Goal: Information Seeking & Learning: Check status

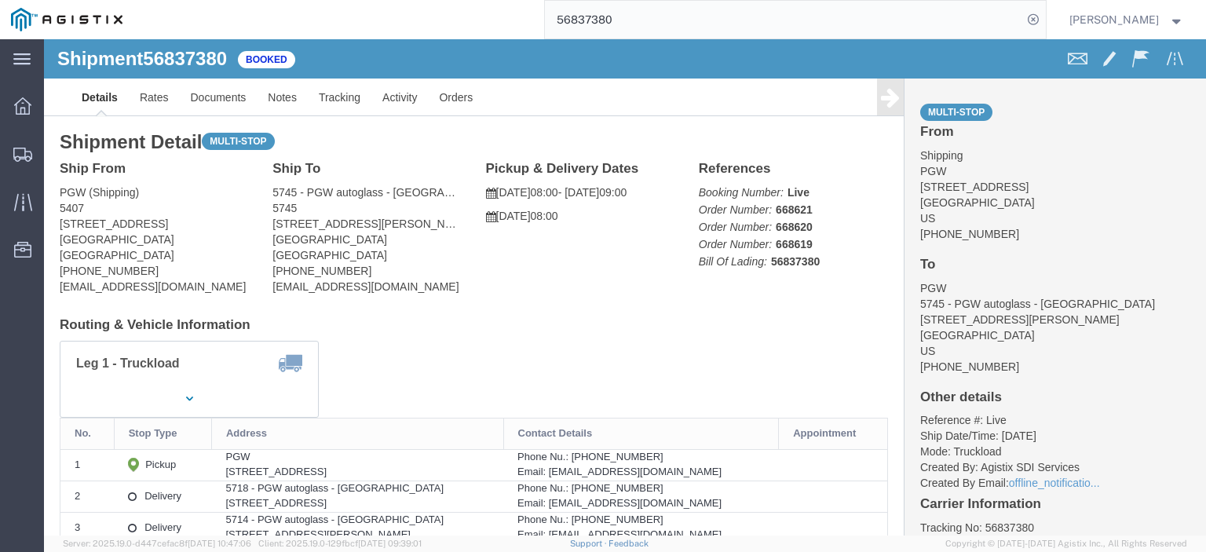
scroll to position [79, 0]
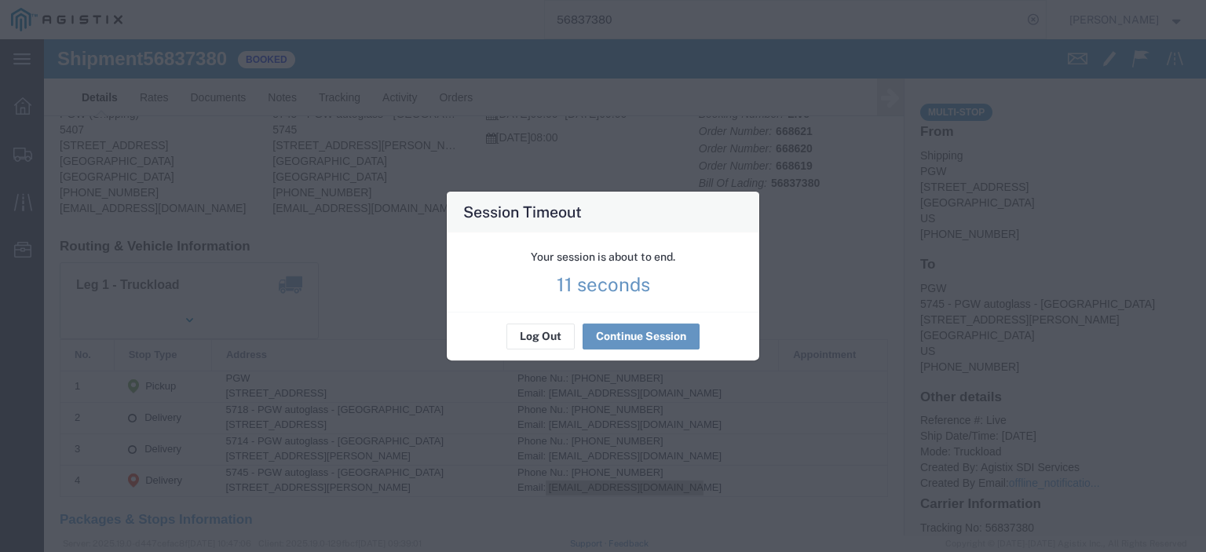
click at [616, 320] on div "Log Out Continue Session" at bounding box center [603, 336] width 312 height 49
click at [623, 327] on button "Continue Session" at bounding box center [641, 336] width 117 height 25
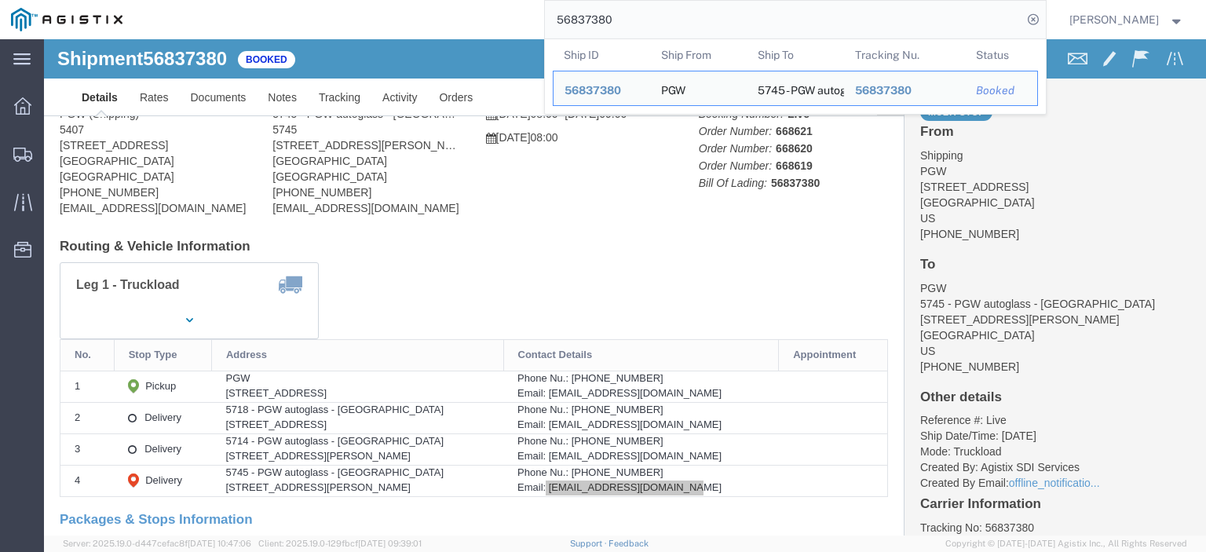
drag, startPoint x: 647, startPoint y: 24, endPoint x: 557, endPoint y: 19, distance: 90.5
click at [557, 19] on div "56837380 Ship ID Ship From Ship To Tracking Nu. Status Ship ID 56837380 Ship Fr…" at bounding box center [589, 19] width 912 height 39
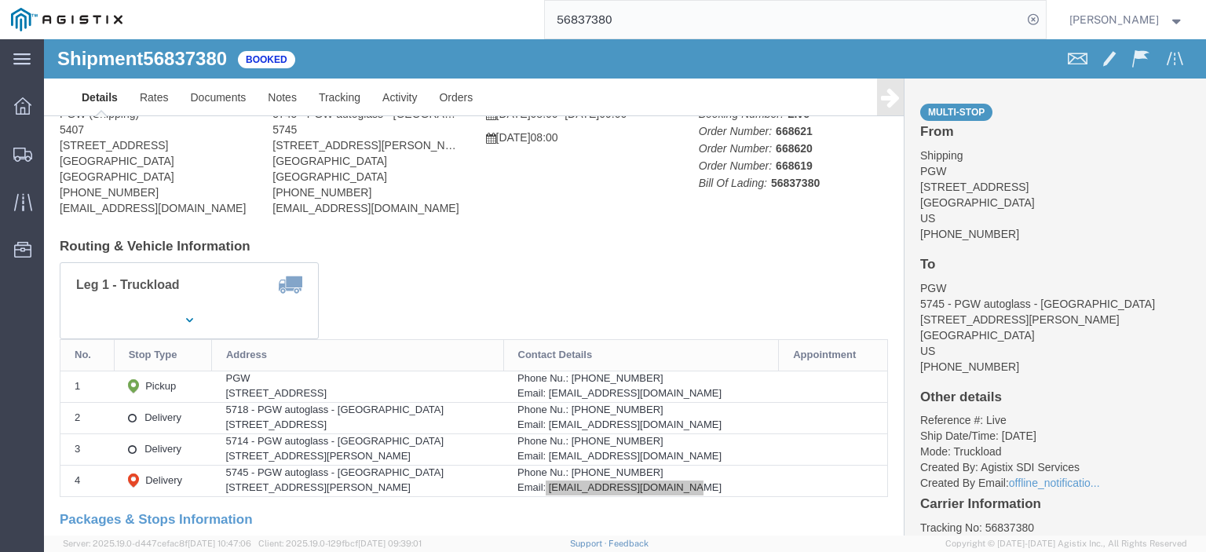
paste input "47806"
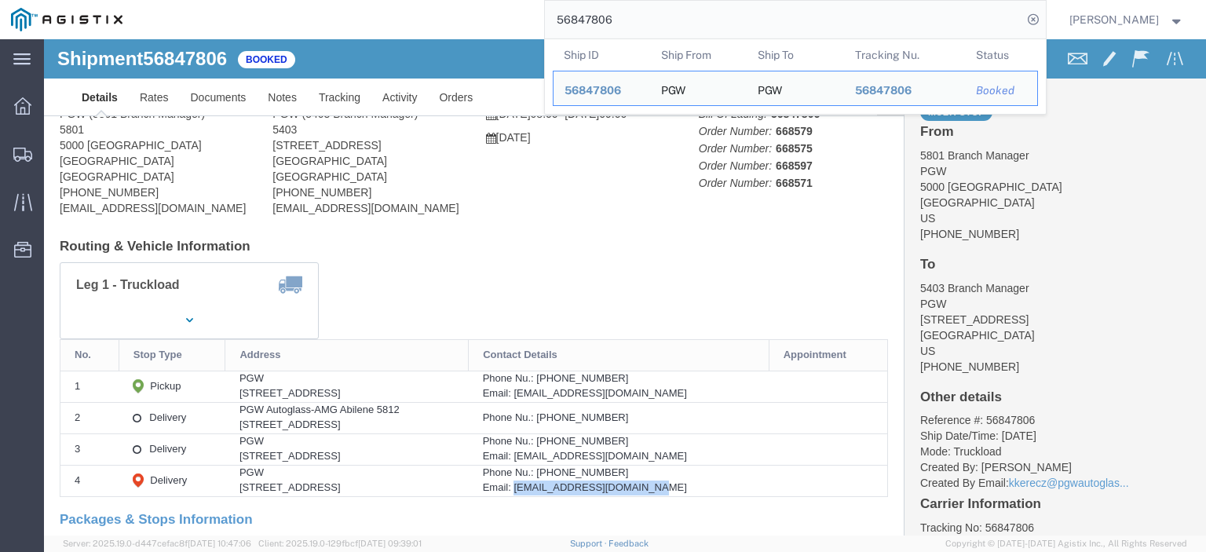
drag, startPoint x: 672, startPoint y: 447, endPoint x: 516, endPoint y: 451, distance: 156.3
click div "Email: [EMAIL_ADDRESS][DOMAIN_NAME]"
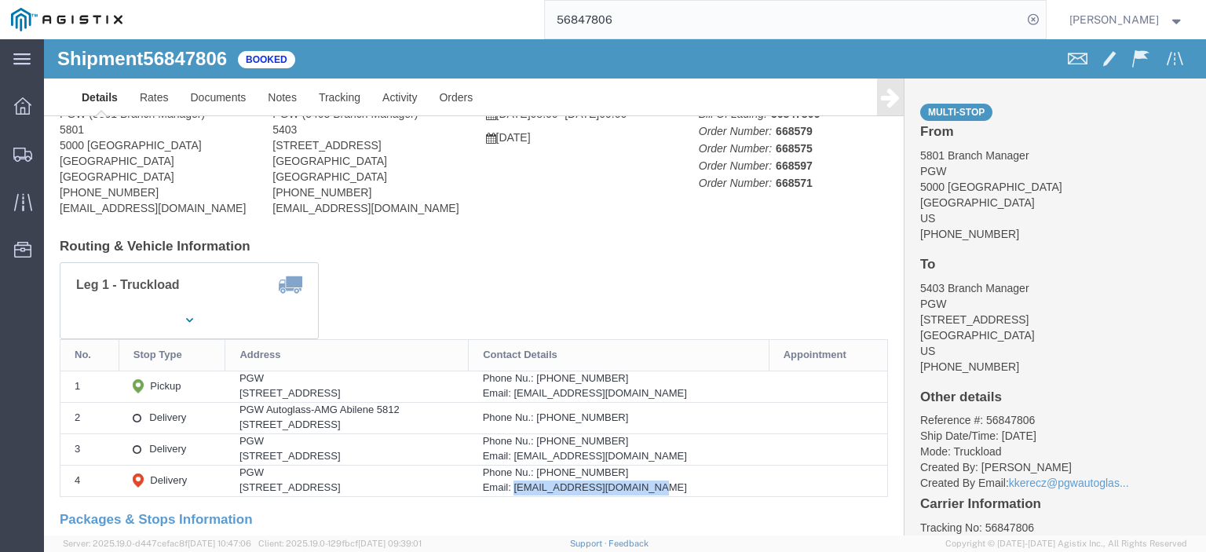
copy div "[EMAIL_ADDRESS][DOMAIN_NAME]"
click link "Documents"
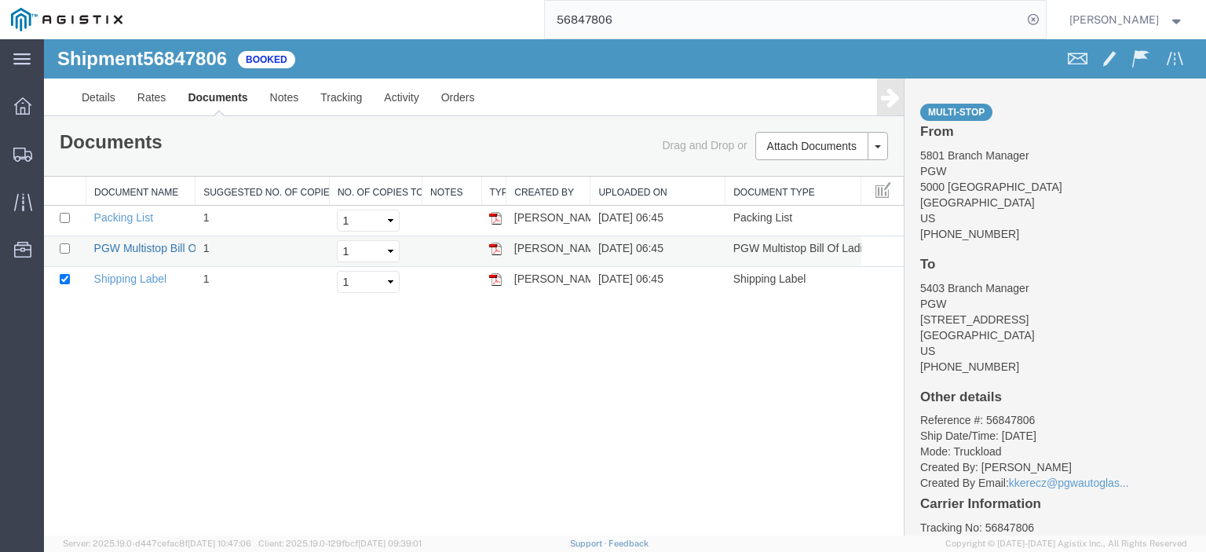
click at [141, 244] on link "PGW Multistop Bill Of Lading" at bounding box center [165, 248] width 142 height 13
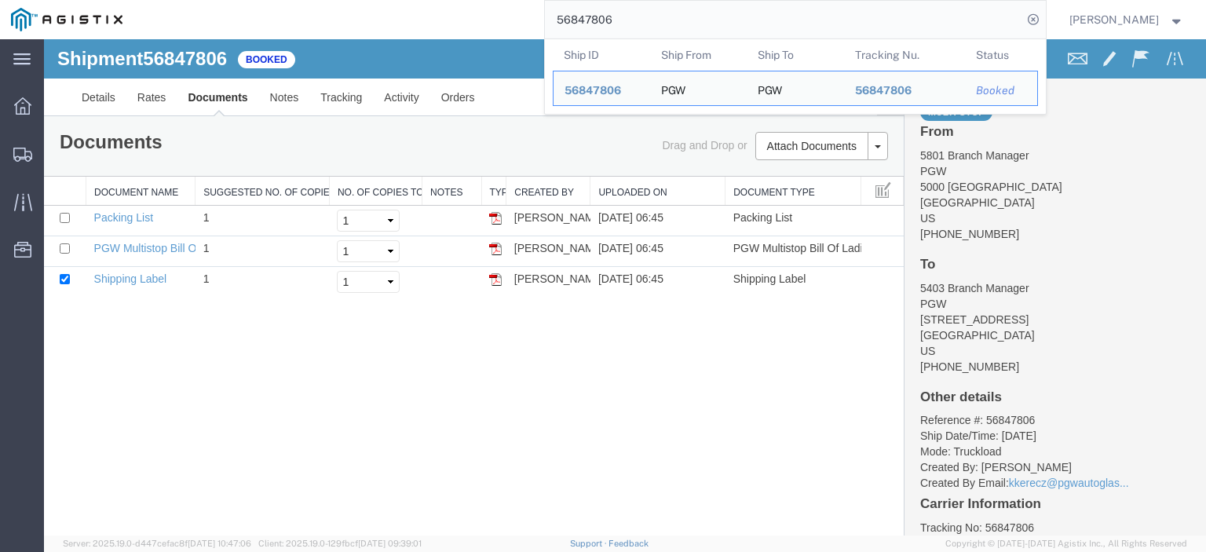
drag, startPoint x: 802, startPoint y: 24, endPoint x: 276, endPoint y: -9, distance: 527.1
click at [276, 0] on html "main_menu Created with Sketch. Collapse Menu Dashboard Shipments Traffic Resour…" at bounding box center [603, 276] width 1206 height 552
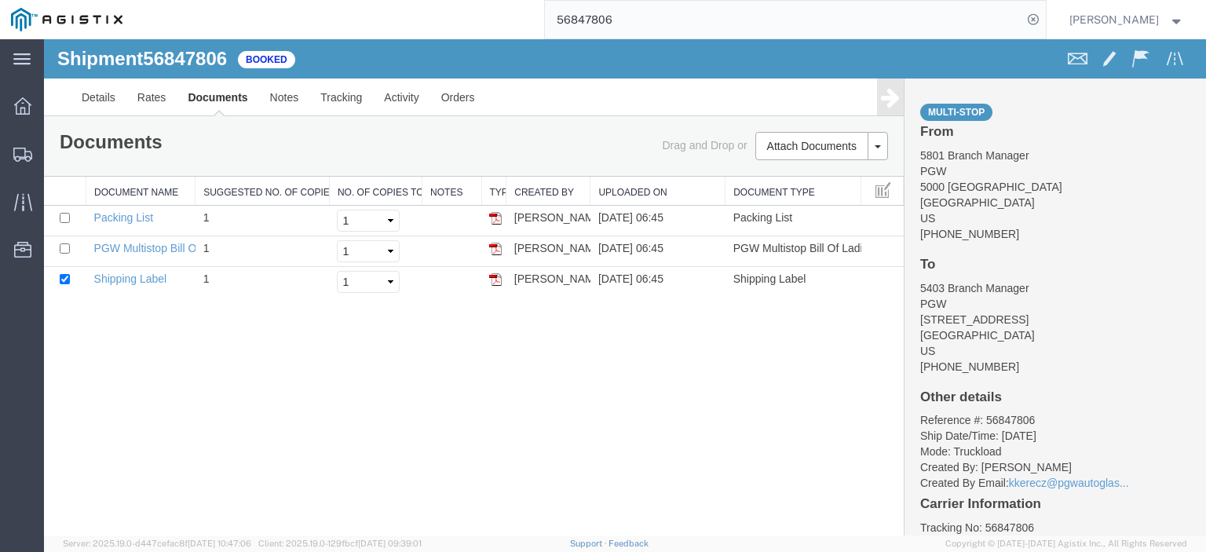
paste input "63311"
type input "56863311"
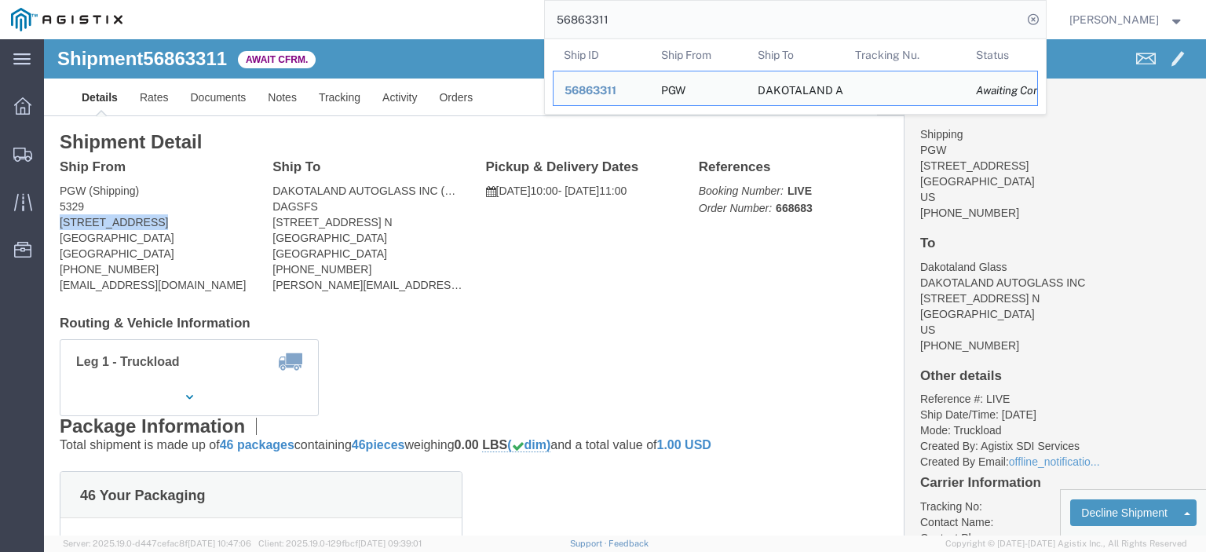
drag, startPoint x: 107, startPoint y: 181, endPoint x: 6, endPoint y: 183, distance: 100.5
click div "Ship From PGW (Shipping) [STREET_ADDRESS] [PHONE_NUMBER] [EMAIL_ADDRESS][DOMAIN…"
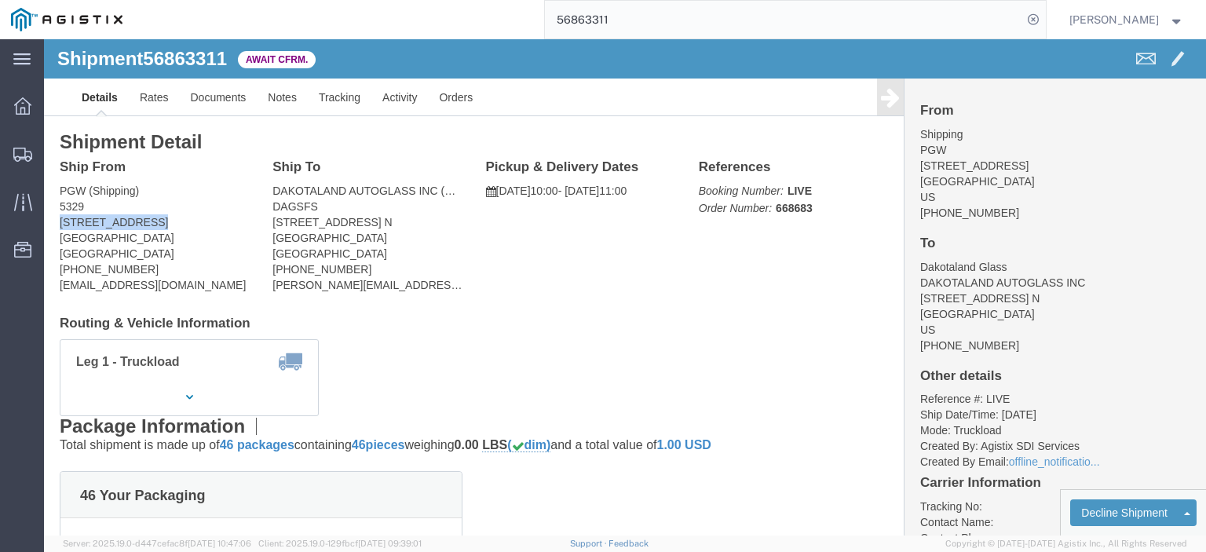
copy address "[STREET_ADDRESS]"
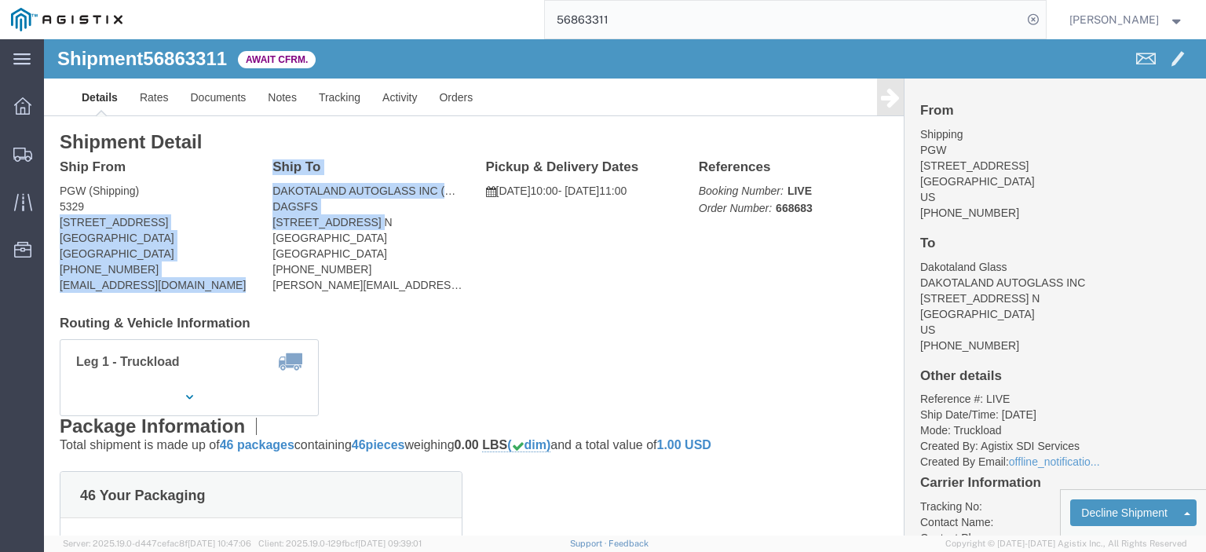
drag, startPoint x: 253, startPoint y: 179, endPoint x: 206, endPoint y: 181, distance: 47.1
click div "Ship From PGW (Shipping) [STREET_ADDRESS] [PHONE_NUMBER] [EMAIL_ADDRESS][DOMAIN…"
click address "DAKOTALAND AUTOGLASS INC (Dakotaland Glass) DAGSFS [STREET_ADDRESS] [GEOGRAPHIC…"
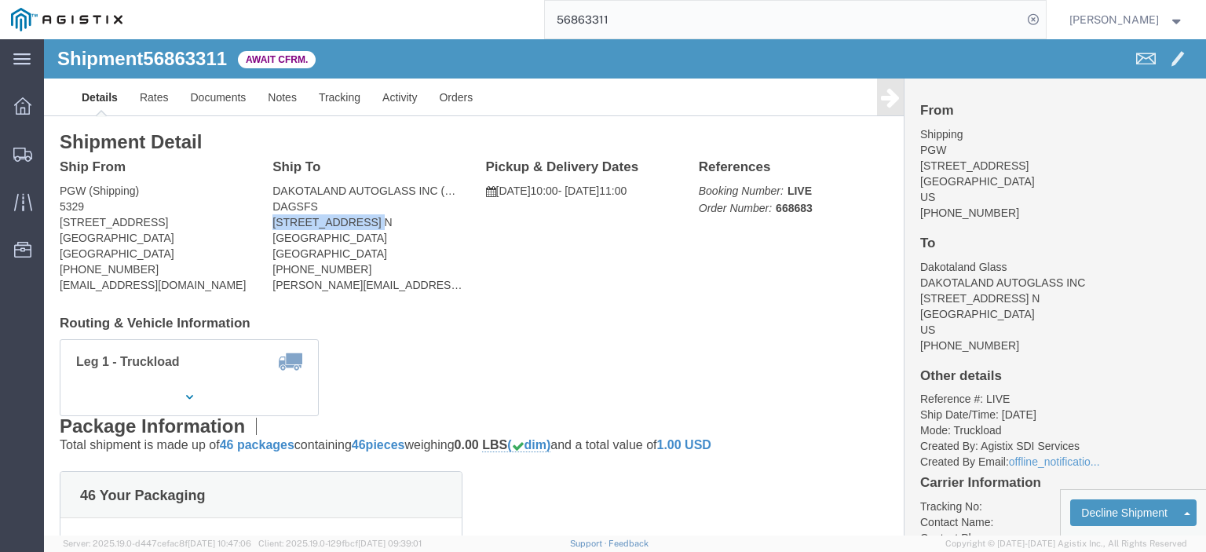
drag, startPoint x: 323, startPoint y: 181, endPoint x: 219, endPoint y: 190, distance: 104.9
click div "Ship To DAKOTALAND AUTOGLASS INC (Dakotaland Glass) DAGSFS [STREET_ADDRESS] [GE…"
copy address "[STREET_ADDRESS] N"
drag, startPoint x: 272, startPoint y: 164, endPoint x: 226, endPoint y: 155, distance: 46.5
click div "Ship To DAKOTALAND AUTOGLASS INC (Dakotaland Glass) DAGSFS [STREET_ADDRESS] [GE…"
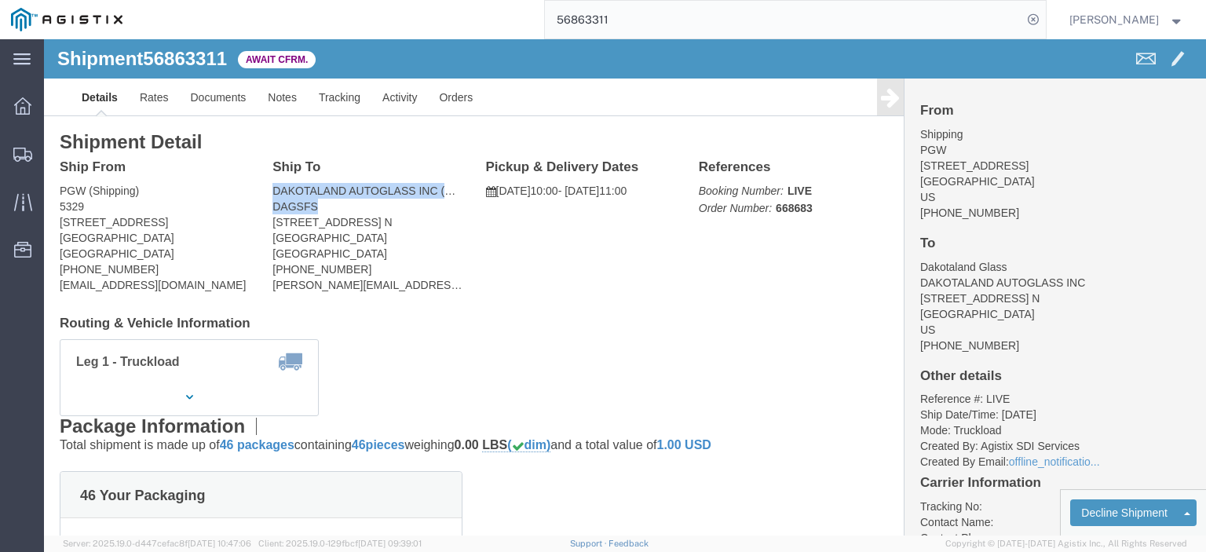
copy address "DAKOTALAND AUTOGLASS INC (Dakotaland Glass) DAGSFS"
drag, startPoint x: 349, startPoint y: 199, endPoint x: 223, endPoint y: 204, distance: 126.5
click div "Ship To DAKOTALAND AUTOGLASS INC (Dakotaland Glass) DAGSFS [STREET_ADDRESS] [GE…"
copy address "[GEOGRAPHIC_DATA]"
drag, startPoint x: 258, startPoint y: 231, endPoint x: 225, endPoint y: 232, distance: 32.2
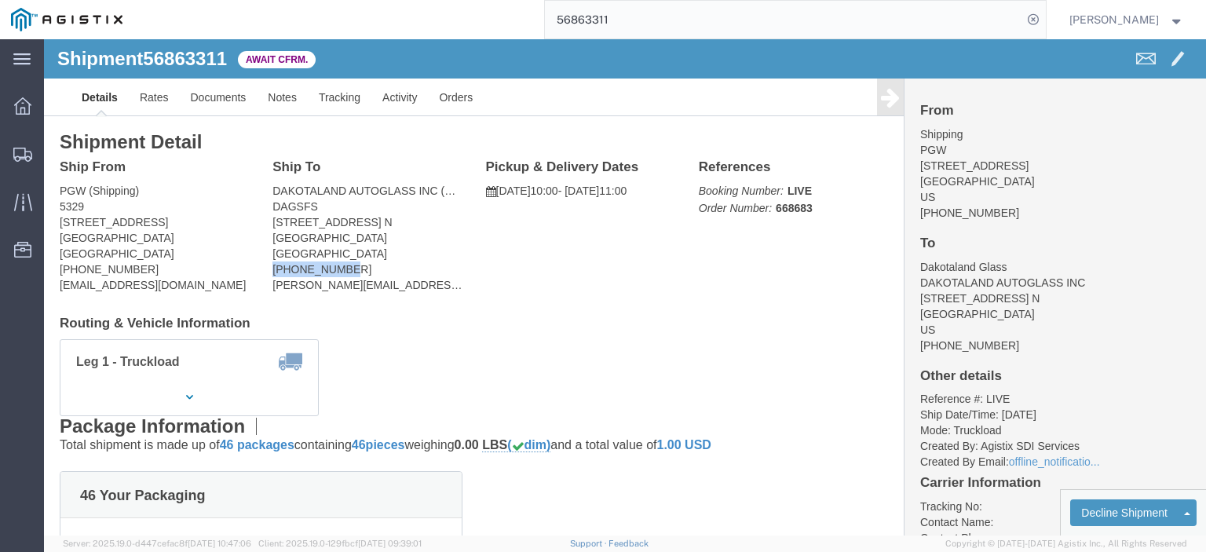
click div "Ship To DAKOTALAND AUTOGLASS INC (Dakotaland Glass) DAGSFS [STREET_ADDRESS] [GE…"
copy address "[PHONE_NUMBER]"
drag, startPoint x: 420, startPoint y: 249, endPoint x: 224, endPoint y: 246, distance: 196.3
click div "Ship To DAKOTALAND AUTOGLASS INC (Dakotaland Glass) DAGSFS [STREET_ADDRESS] [GE…"
copy address "[PERSON_NAME][EMAIL_ADDRESS][PERSON_NAME][DOMAIN_NAME]"
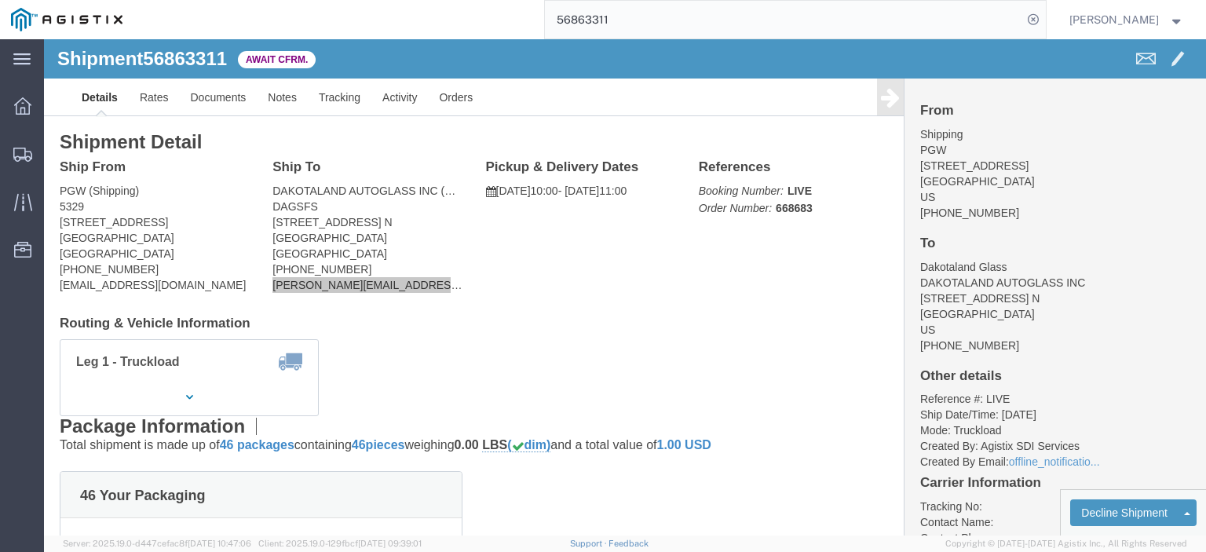
scroll to position [79, 0]
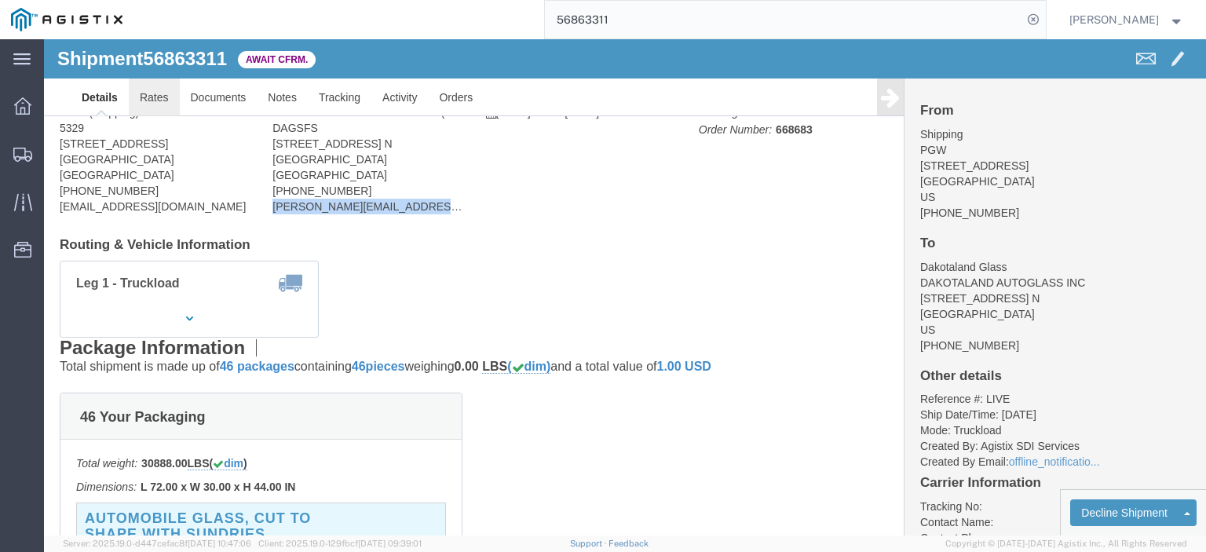
click link "Rates"
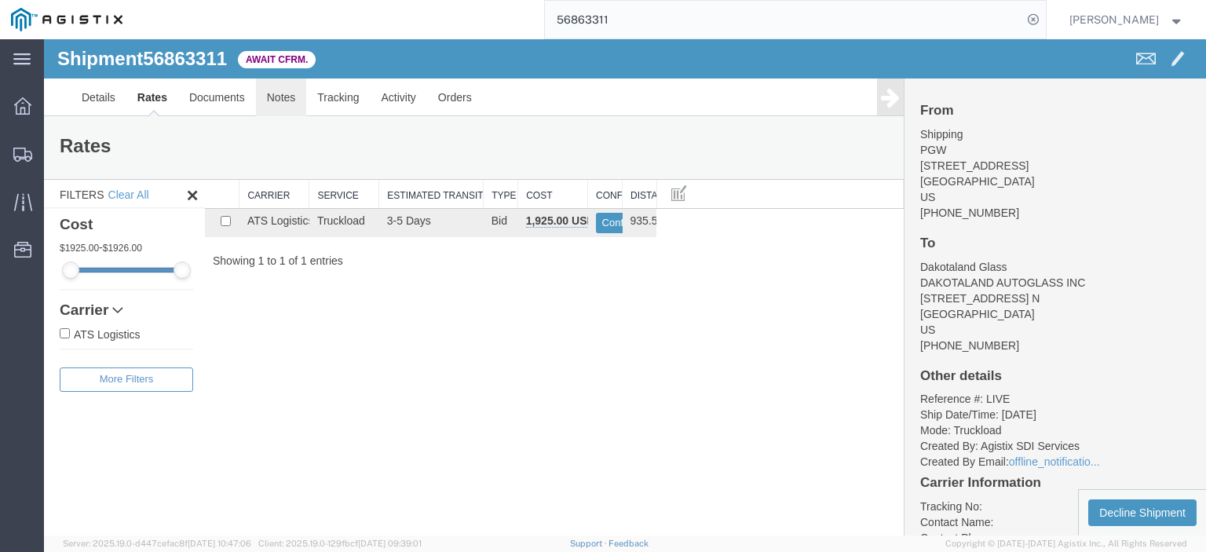
click at [276, 97] on link "Notes" at bounding box center [281, 98] width 51 height 38
